Goal: Transaction & Acquisition: Purchase product/service

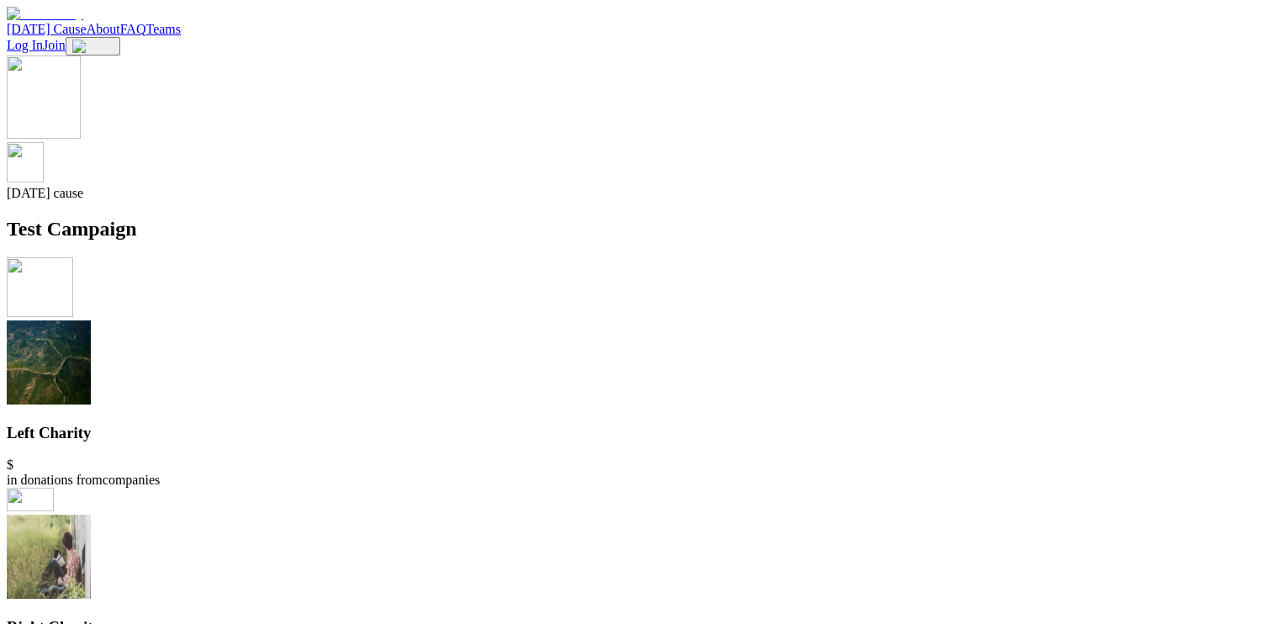
click at [566, 240] on div "[DATE] cause Test Campaign" at bounding box center [639, 147] width 1265 height 185
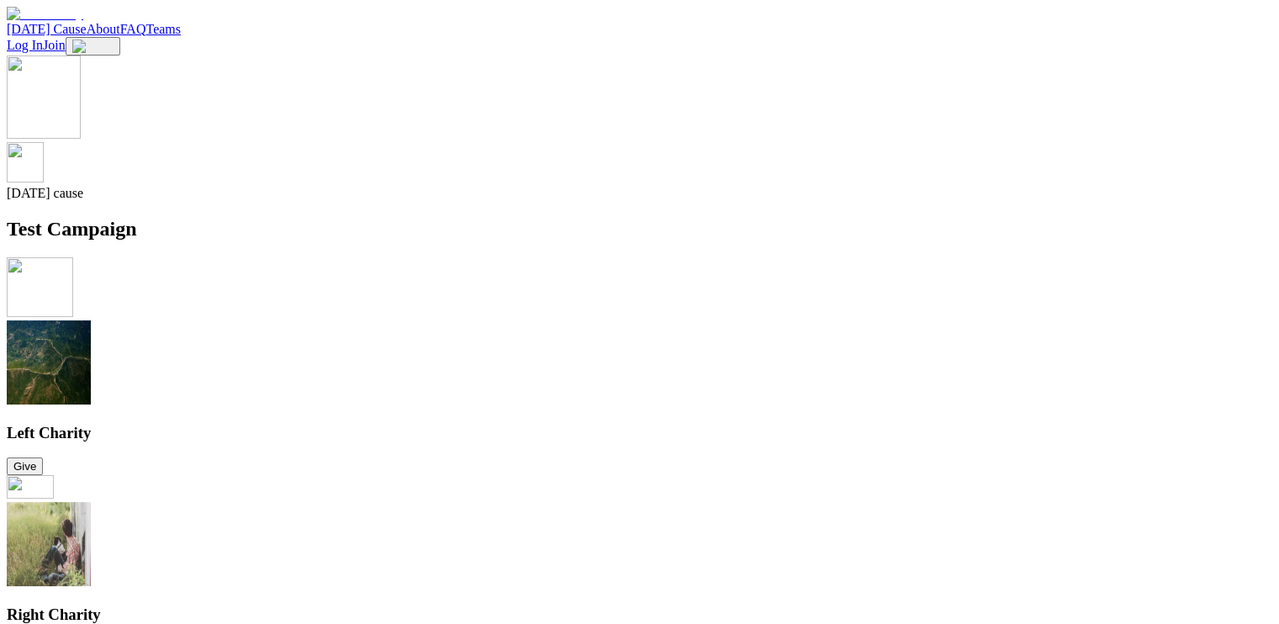
click at [402, 240] on div "[DATE] cause Test Campaign" at bounding box center [639, 147] width 1265 height 185
click at [405, 240] on div "[DATE] cause Test Campaign" at bounding box center [639, 147] width 1265 height 185
click at [43, 457] on button "Give" at bounding box center [25, 466] width 36 height 18
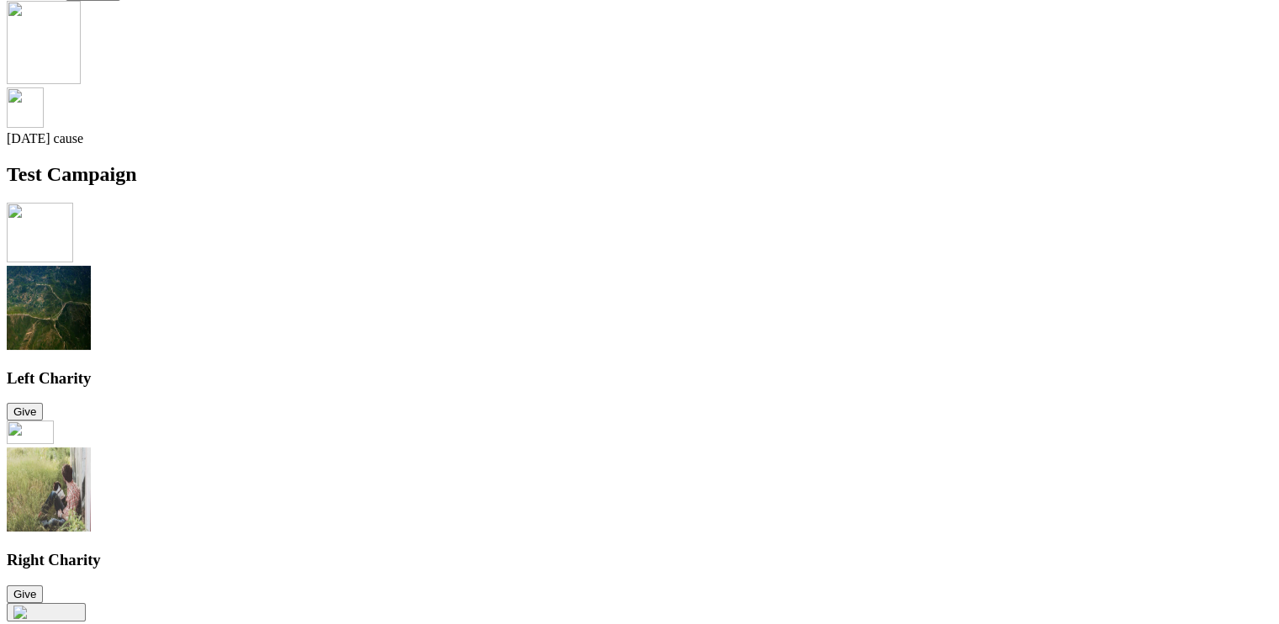
scroll to position [84, 0]
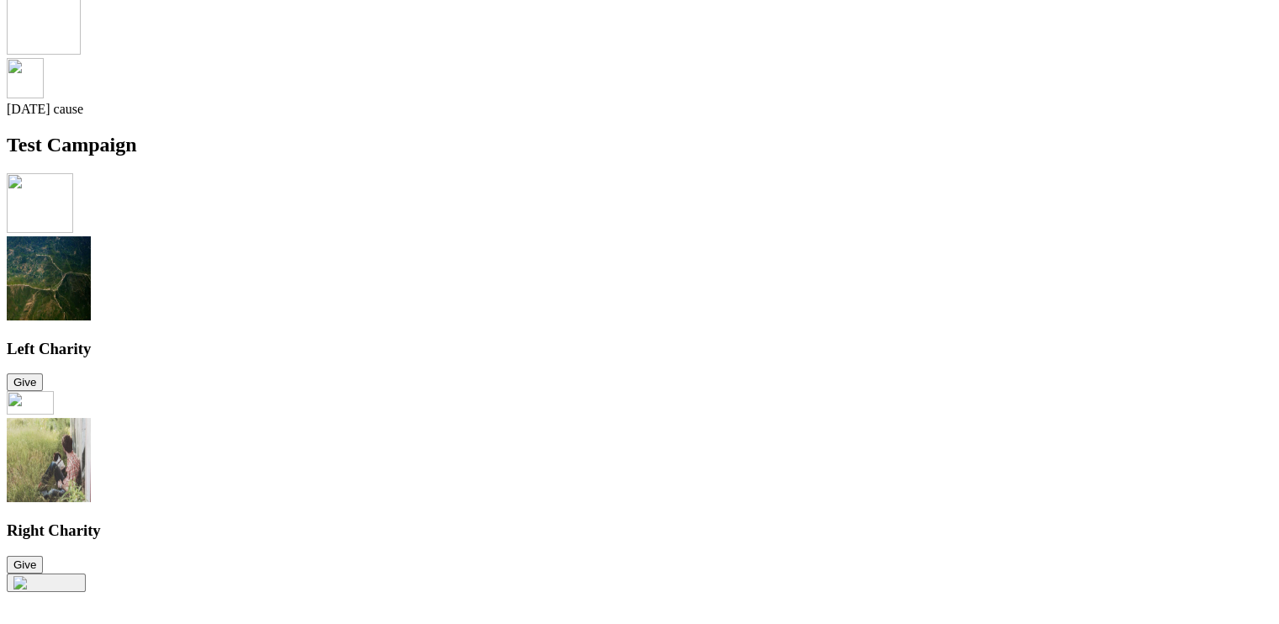
drag, startPoint x: 355, startPoint y: 22, endPoint x: 809, endPoint y: 595, distance: 731.2
copy div "You're donating to Left Charity Select donation amount $ 50.00 $ 25.00 $ 10.00 …"
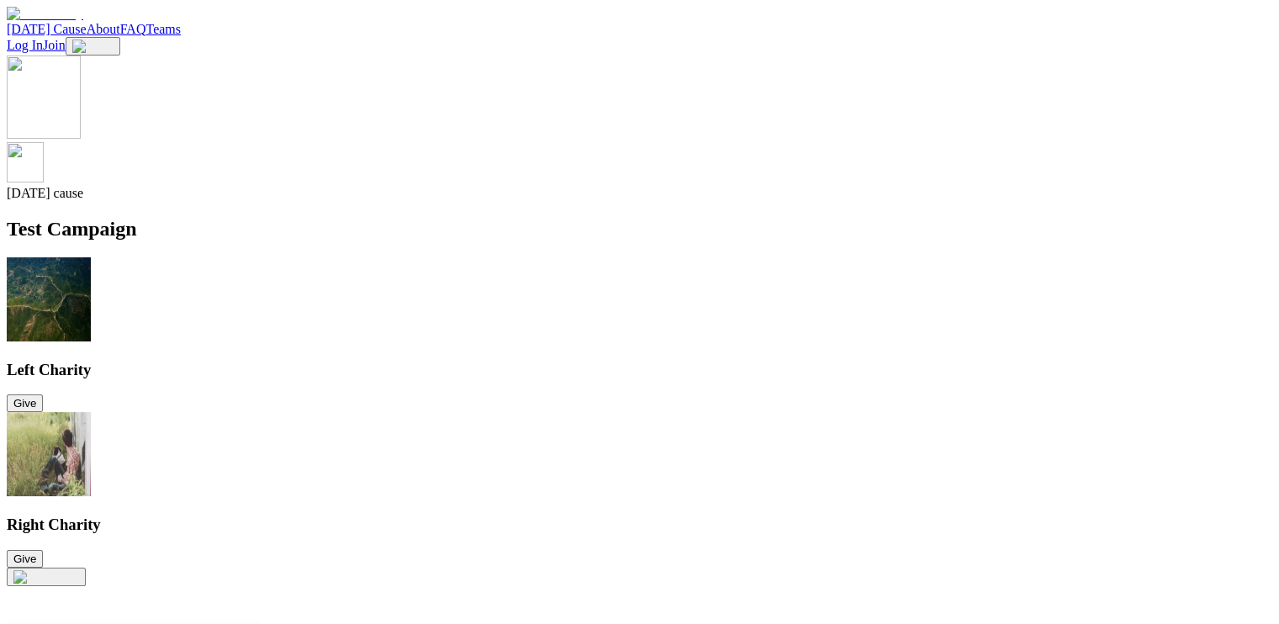
click at [867, 103] on div "Today's cause Test Campaign Left Charity Give Right Charity Give" at bounding box center [639, 311] width 1265 height 512
